Goal: Task Accomplishment & Management: Manage account settings

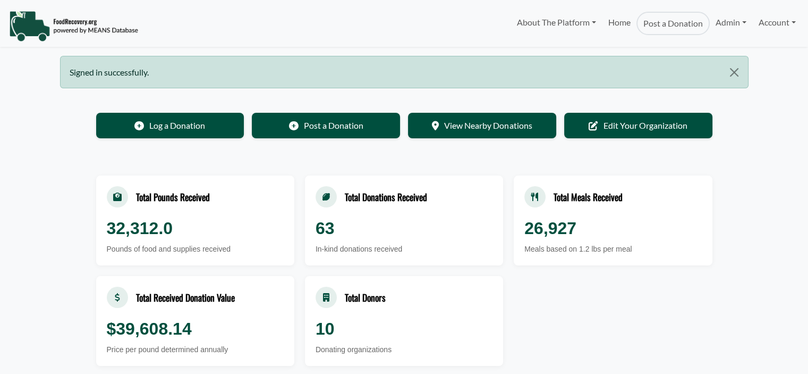
select select "Language Translate Widget"
click at [725, 23] on link "Admin" at bounding box center [731, 22] width 43 height 21
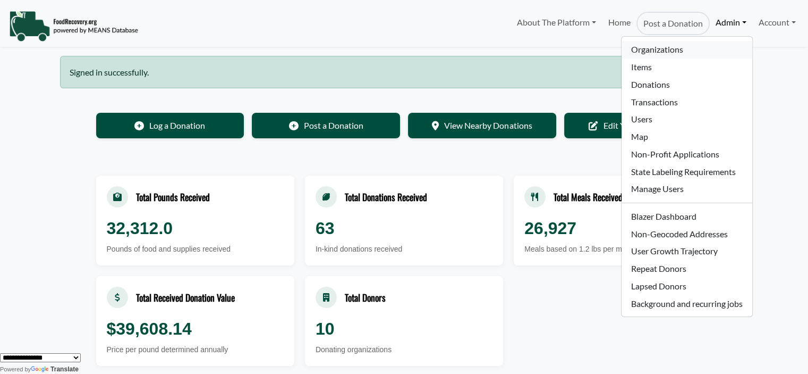
click at [679, 48] on link "Organizations" at bounding box center [687, 50] width 130 height 18
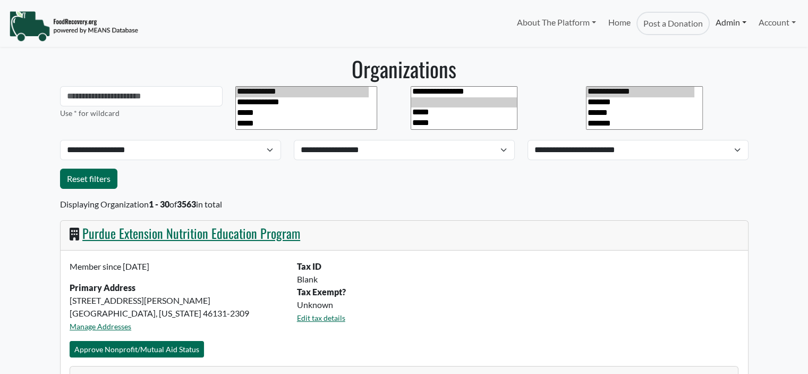
click at [724, 21] on link "Admin" at bounding box center [731, 22] width 43 height 21
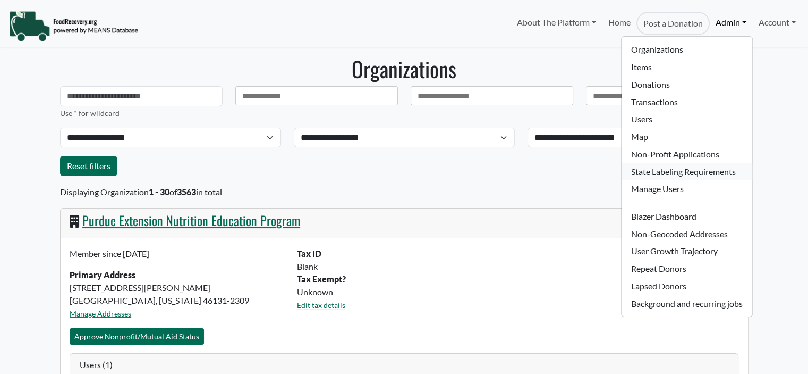
select select "Language Translate Widget"
click at [658, 122] on link "Users" at bounding box center [687, 120] width 130 height 18
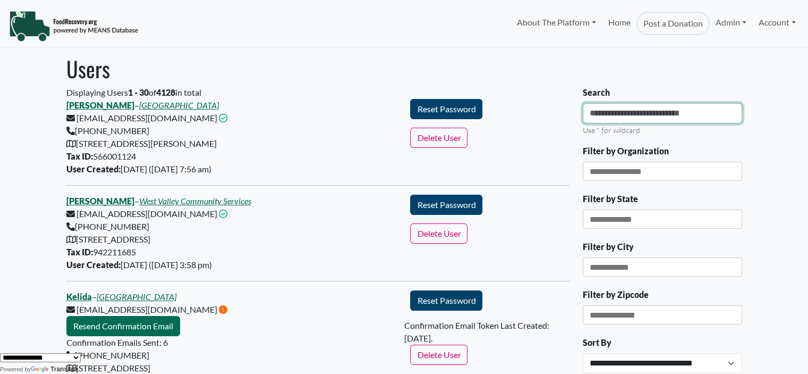
click at [664, 110] on input "Search" at bounding box center [662, 113] width 159 height 20
type input "*"
type input "*****"
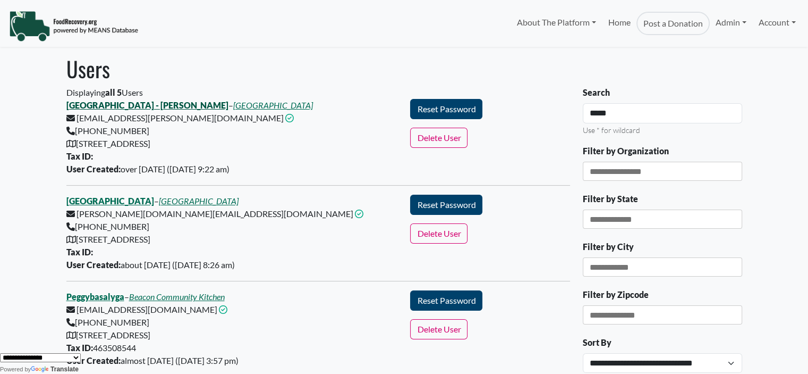
click at [151, 106] on link "Clay Springs Elementary School - Peggy" at bounding box center [147, 105] width 162 height 10
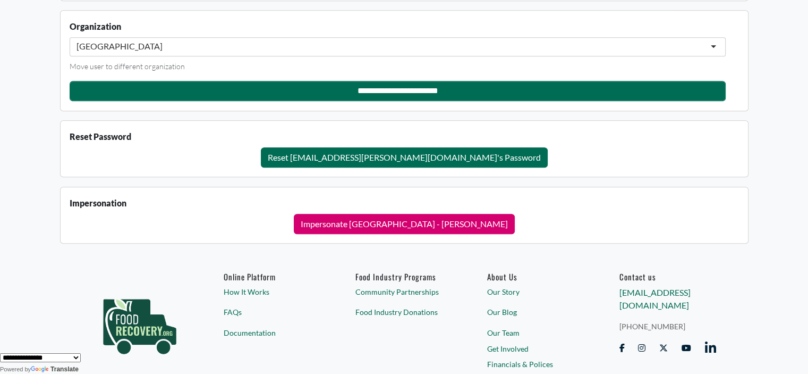
scroll to position [1109, 0]
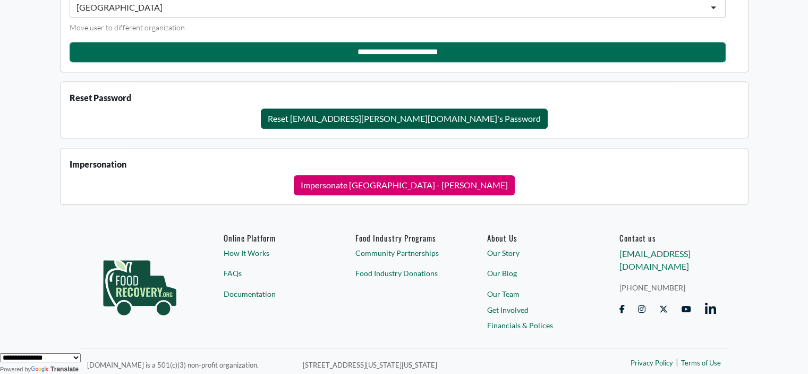
click at [404, 113] on button "Reset emilygrant+peggy@foodrecovery.org's Password" at bounding box center [404, 118] width 287 height 20
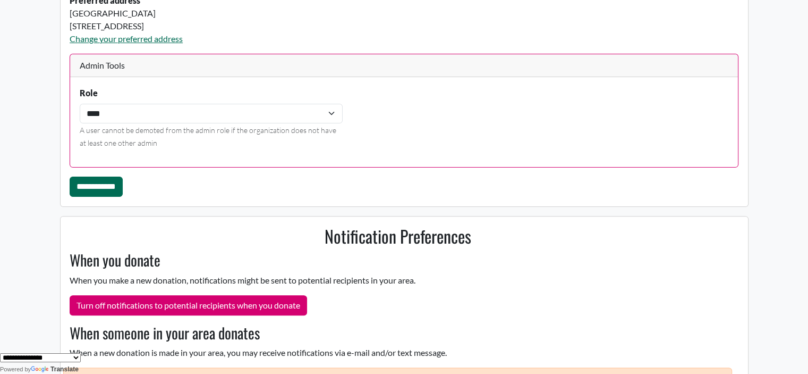
scroll to position [0, 0]
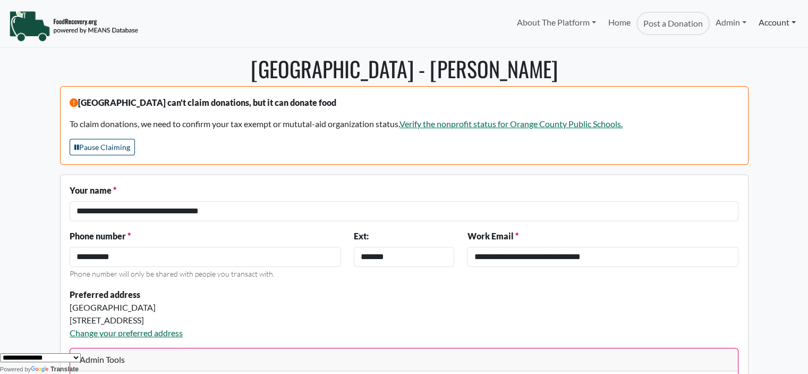
click at [771, 24] on link "Account" at bounding box center [777, 22] width 49 height 21
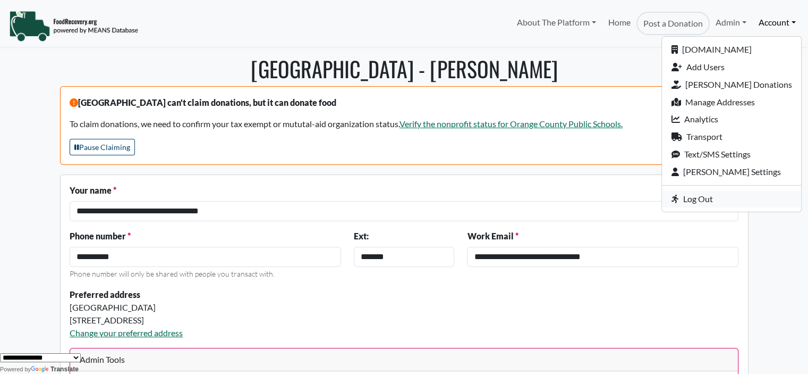
click at [729, 201] on link "Log Out" at bounding box center [731, 199] width 139 height 18
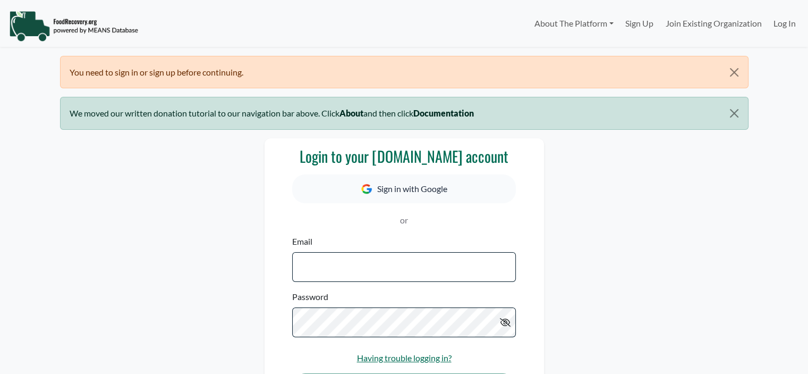
select select "Language Translate Widget"
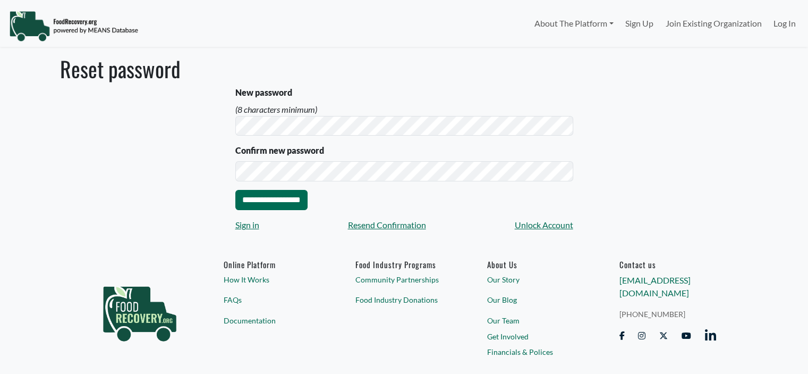
select select "Language Translate Widget"
click at [266, 203] on input "**********" at bounding box center [271, 200] width 72 height 20
